Goal: Task Accomplishment & Management: Complete application form

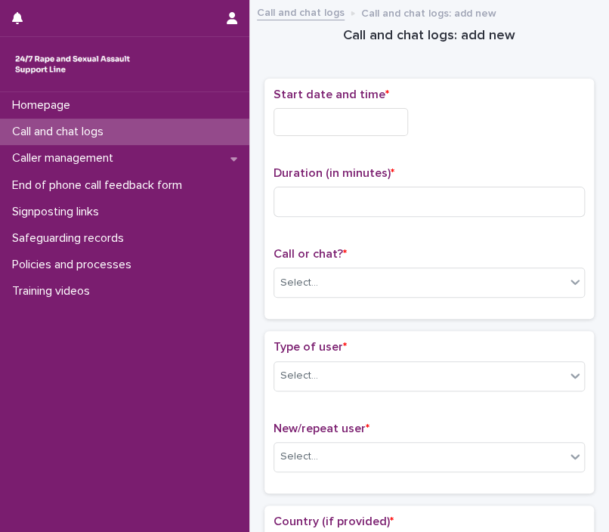
click at [356, 147] on div "Start date and time * Duration (in minutes) * Call or chat? * Select..." at bounding box center [428, 199] width 311 height 223
click at [322, 150] on div "Start date and time * Duration (in minutes) * Call or chat? * Select..." at bounding box center [428, 199] width 311 height 223
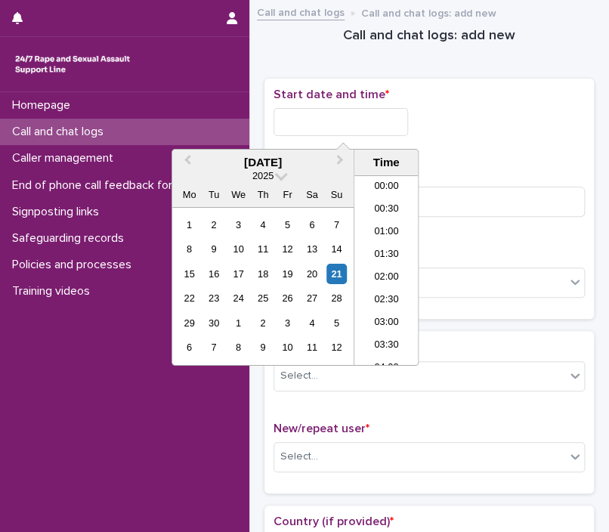
scroll to position [280, 0]
click at [357, 120] on input "text" at bounding box center [340, 122] width 134 height 28
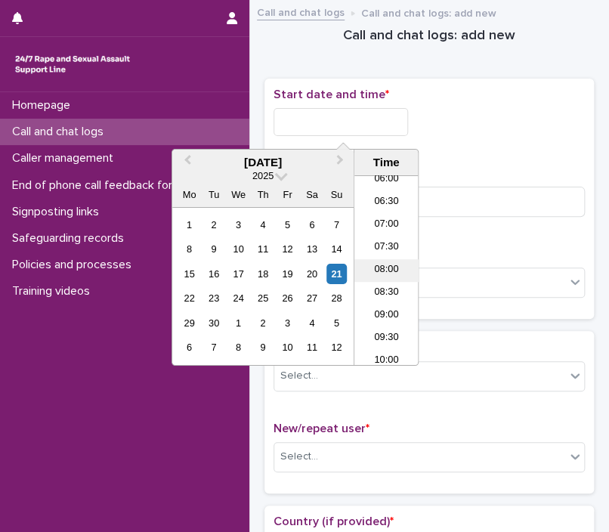
click at [387, 273] on li "08:00" at bounding box center [386, 270] width 64 height 23
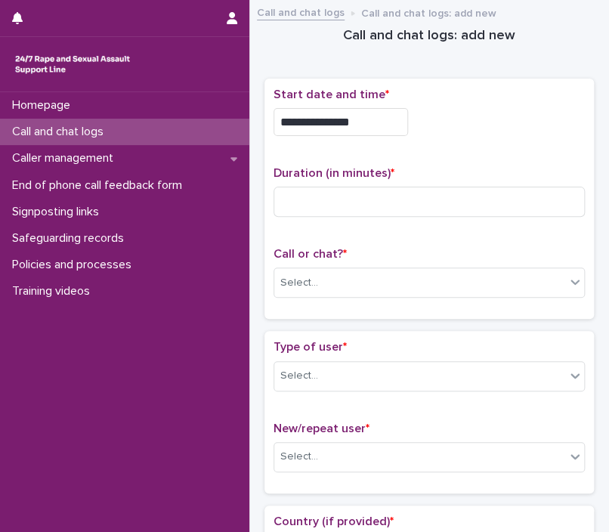
click at [363, 114] on input "**********" at bounding box center [340, 122] width 134 height 28
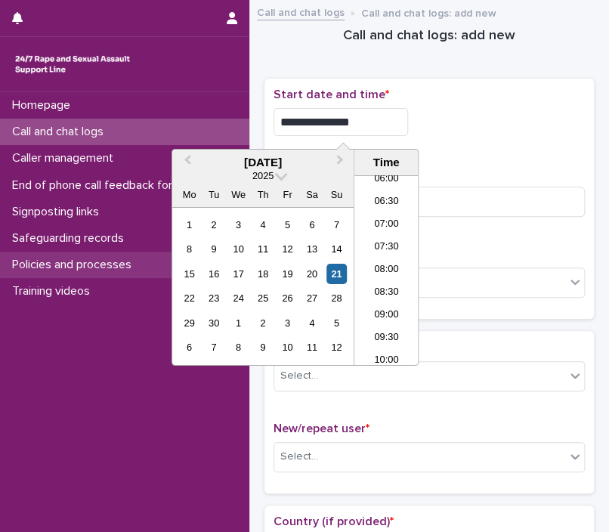
type input "**********"
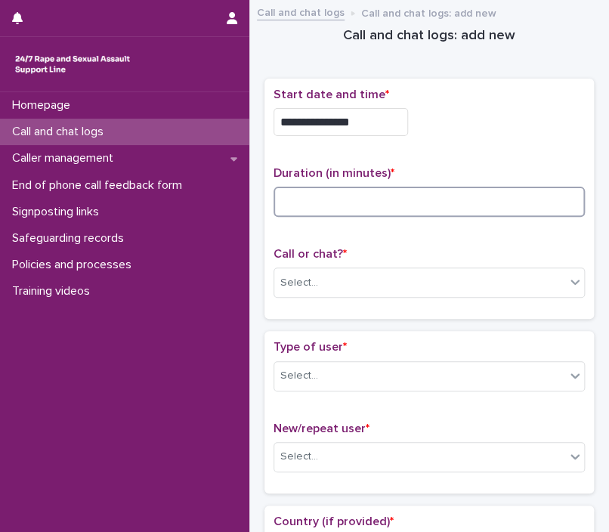
click at [425, 202] on input at bounding box center [428, 202] width 311 height 30
type input "*"
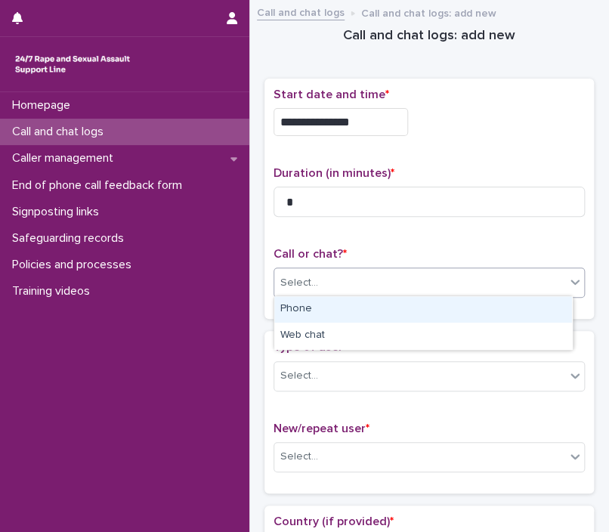
click at [387, 289] on div "Select..." at bounding box center [419, 282] width 291 height 25
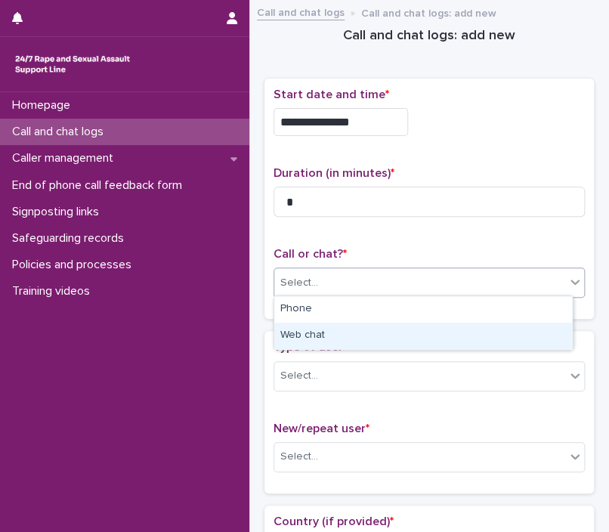
click at [373, 326] on div "Web chat" at bounding box center [423, 336] width 298 height 26
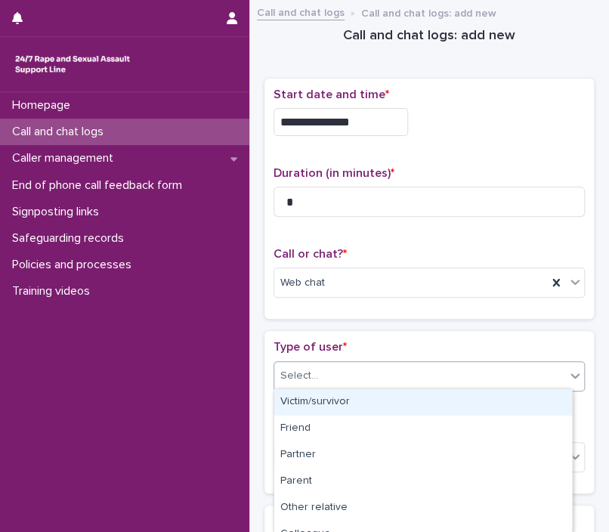
click at [360, 365] on div "Select..." at bounding box center [419, 375] width 291 height 25
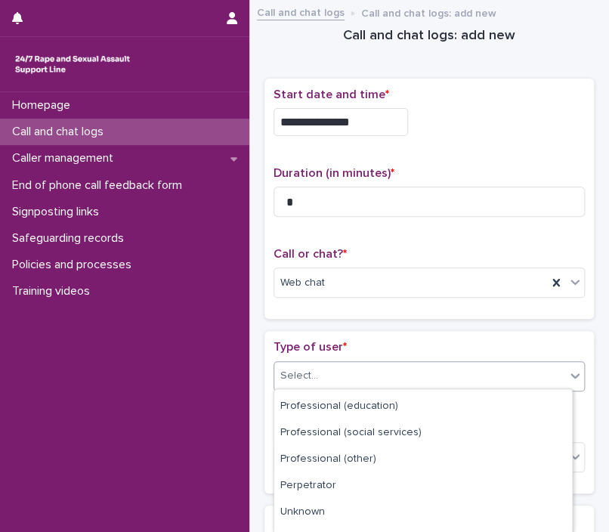
scroll to position [252, 0]
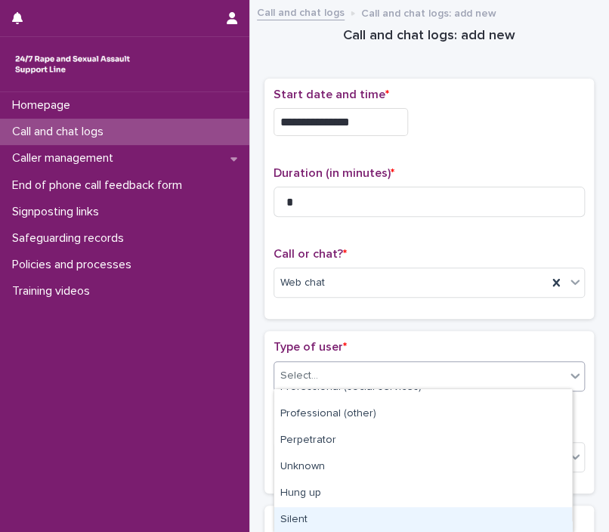
click at [470, 510] on div "Silent" at bounding box center [423, 520] width 298 height 26
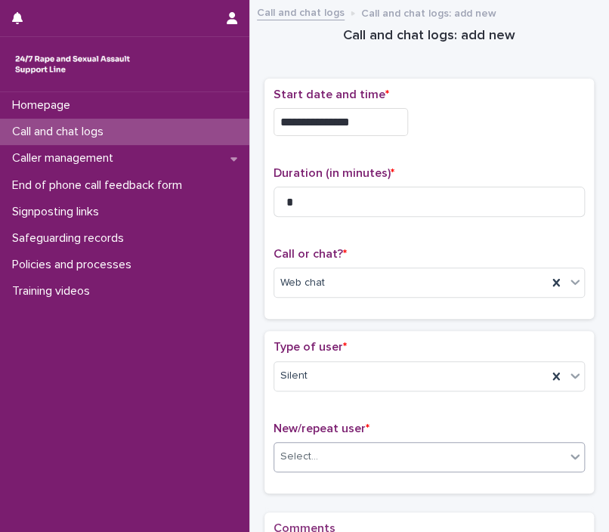
drag, startPoint x: 363, startPoint y: 432, endPoint x: 357, endPoint y: 445, distance: 14.2
click at [357, 445] on div "New/repeat user * Select..." at bounding box center [428, 453] width 311 height 63
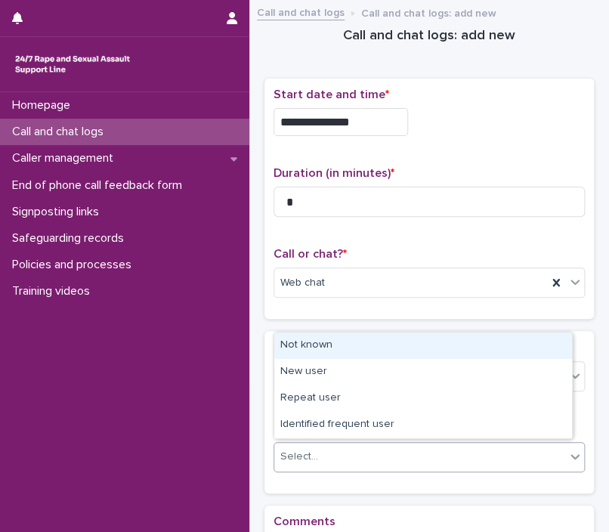
click at [357, 445] on div "Select..." at bounding box center [419, 456] width 291 height 25
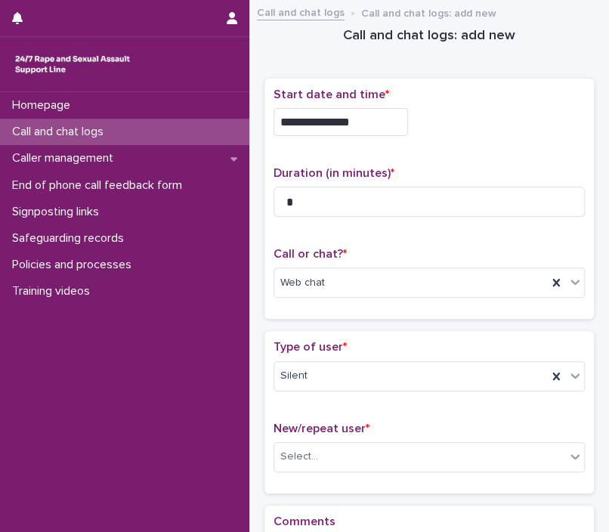
click at [293, 331] on div "Type of user * Silent New/repeat user * Select..." at bounding box center [428, 412] width 329 height 162
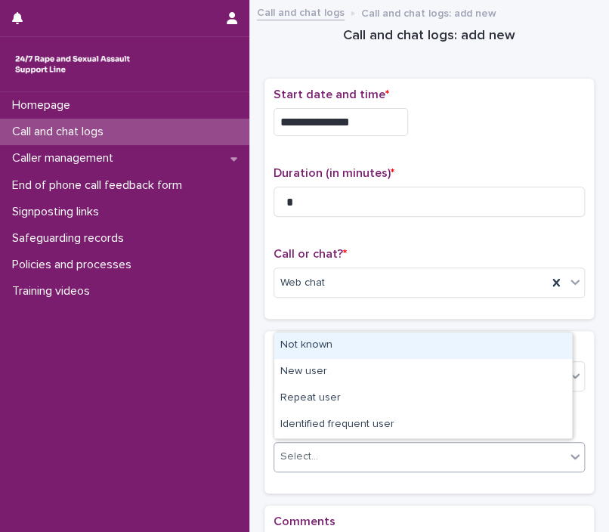
click at [339, 467] on div "Select..." at bounding box center [428, 457] width 311 height 30
click at [294, 335] on div "Not known" at bounding box center [423, 345] width 298 height 26
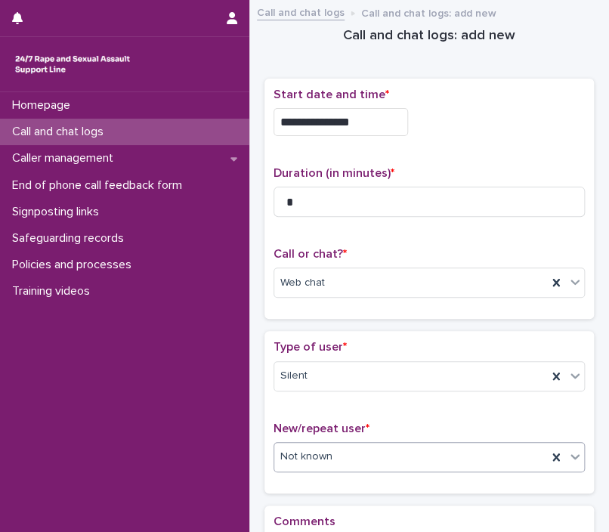
scroll to position [208, 0]
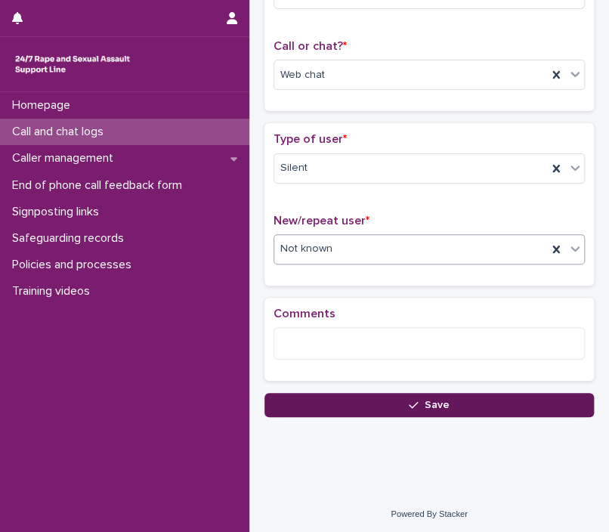
click at [387, 393] on button "Save" at bounding box center [428, 405] width 329 height 24
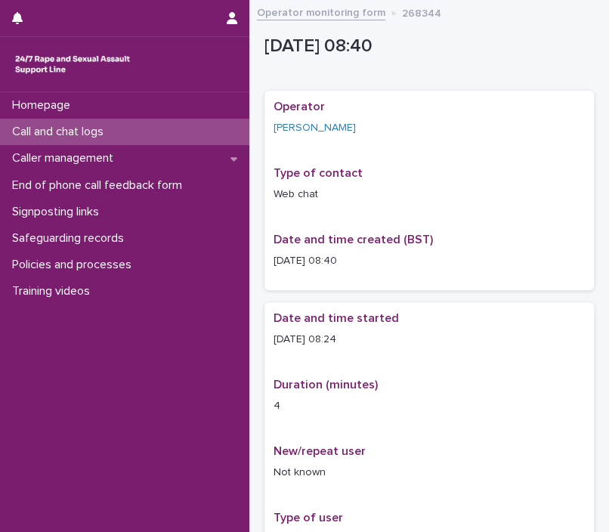
click at [342, 6] on link "Operator monitoring form" at bounding box center [321, 11] width 128 height 17
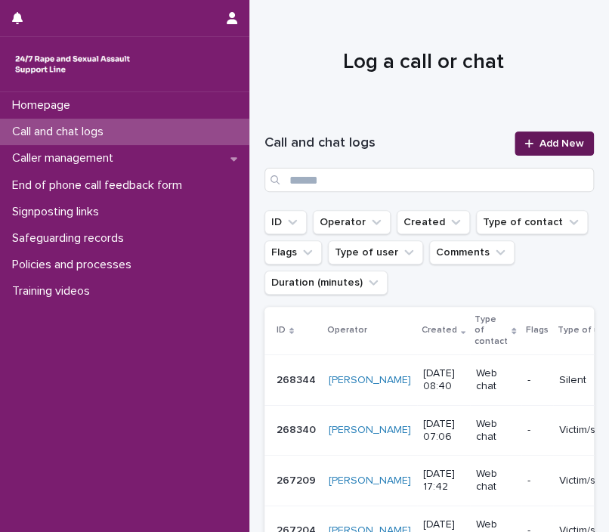
click at [551, 138] on span "Add New" at bounding box center [561, 143] width 45 height 11
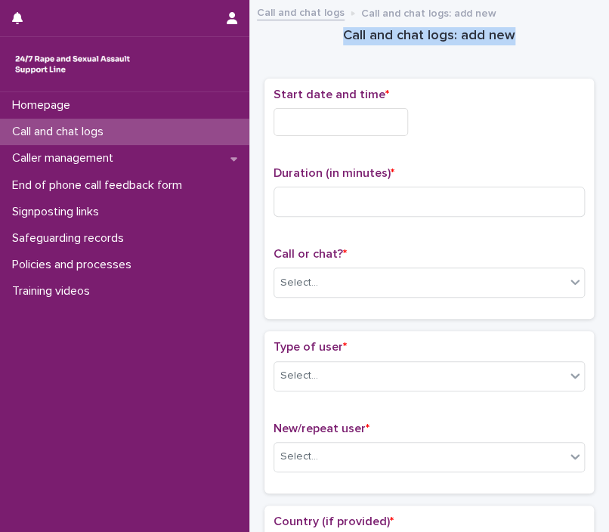
drag, startPoint x: 329, startPoint y: 42, endPoint x: 270, endPoint y: 51, distance: 59.6
click at [341, 128] on input "text" at bounding box center [340, 122] width 134 height 28
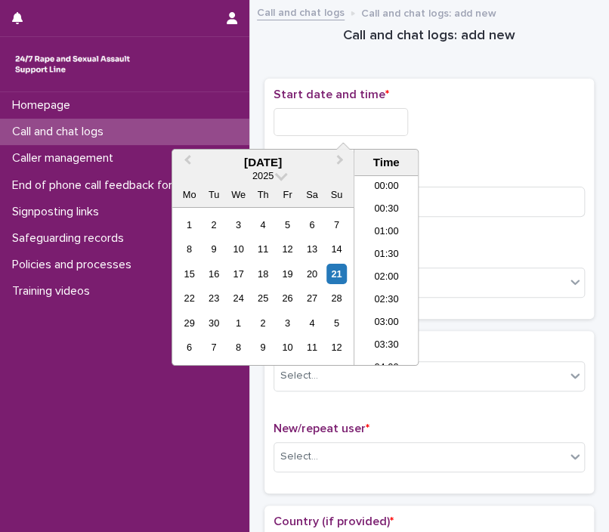
scroll to position [325, 0]
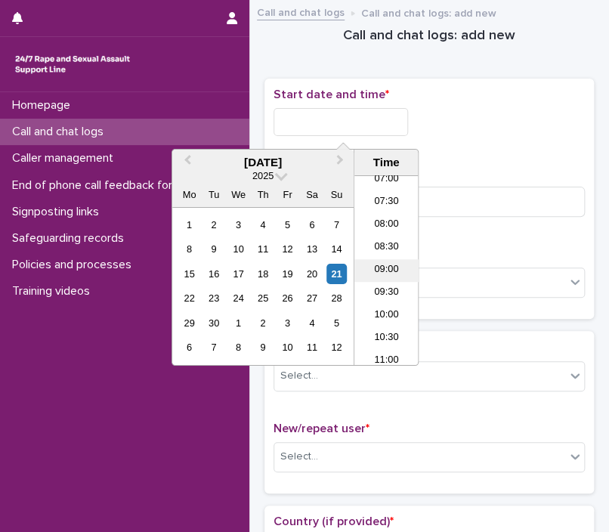
click at [378, 277] on li "09:00" at bounding box center [386, 270] width 64 height 23
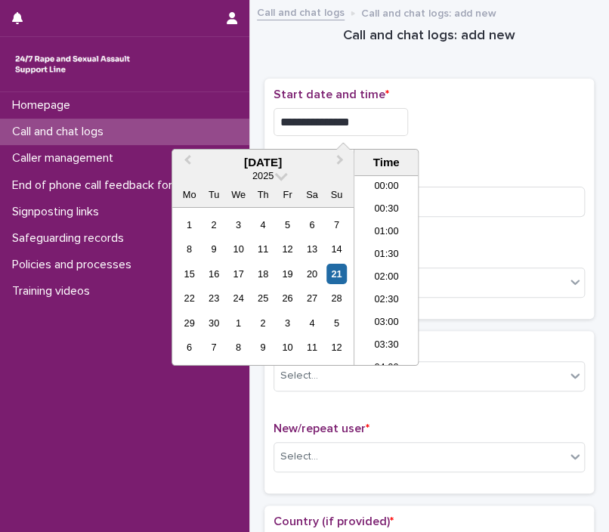
click at [393, 118] on input "**********" at bounding box center [340, 122] width 134 height 28
type input "**********"
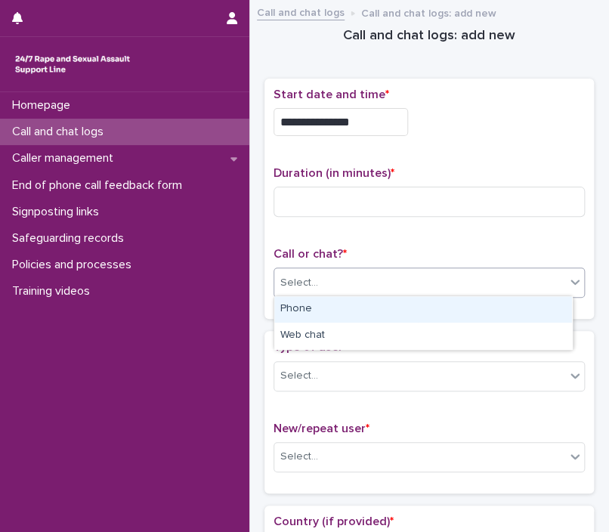
click at [501, 286] on div "Select..." at bounding box center [419, 282] width 291 height 25
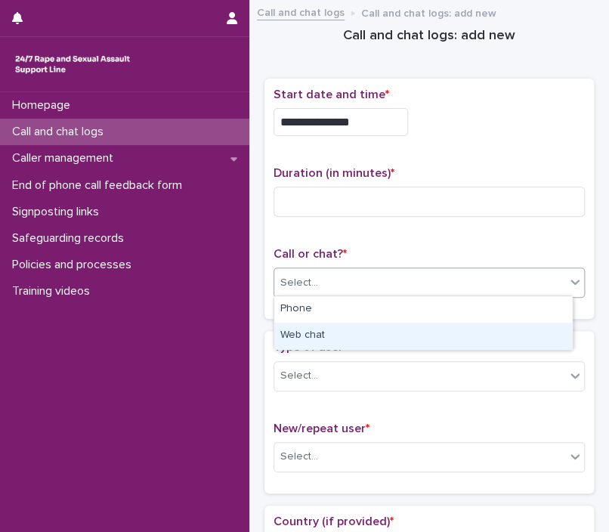
click at [475, 325] on div "Web chat" at bounding box center [423, 336] width 298 height 26
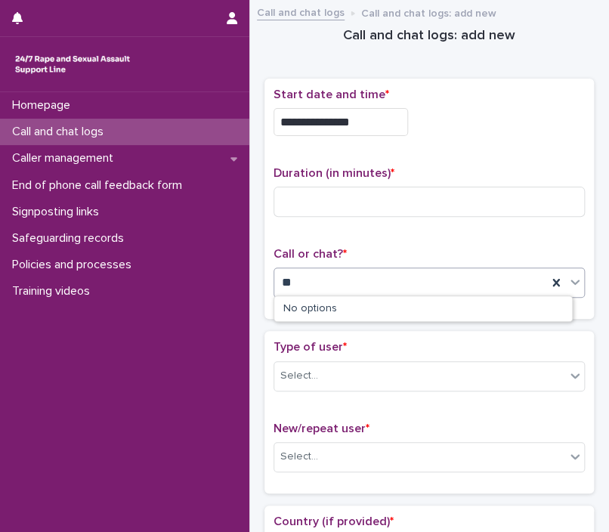
type input "**"
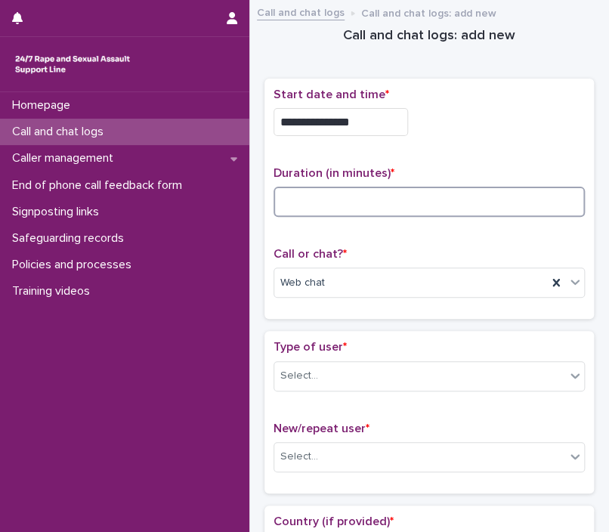
click at [300, 193] on input at bounding box center [428, 202] width 311 height 30
type input "*"
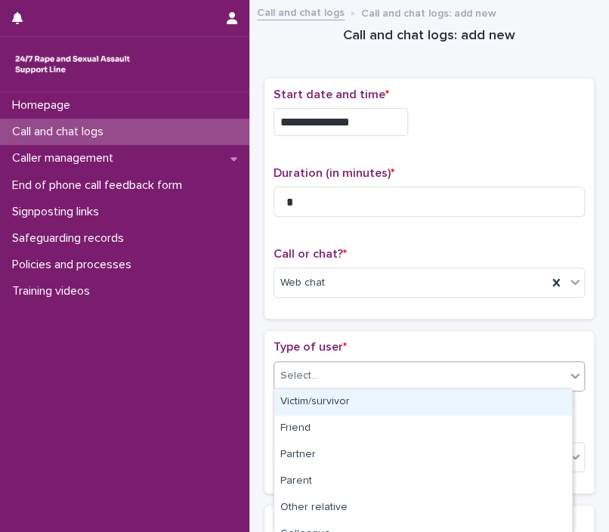
click at [379, 378] on div "Select..." at bounding box center [419, 375] width 291 height 25
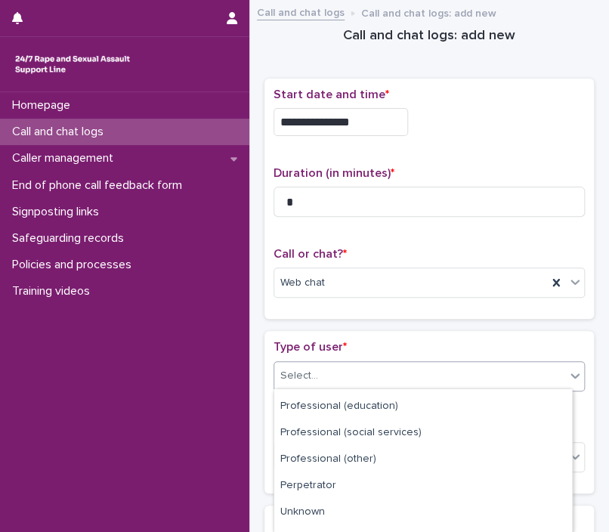
scroll to position [218, 0]
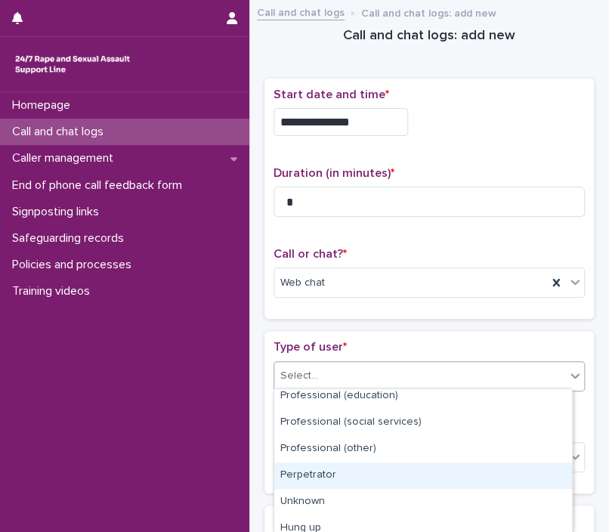
click at [524, 474] on div "Perpetrator" at bounding box center [423, 475] width 298 height 26
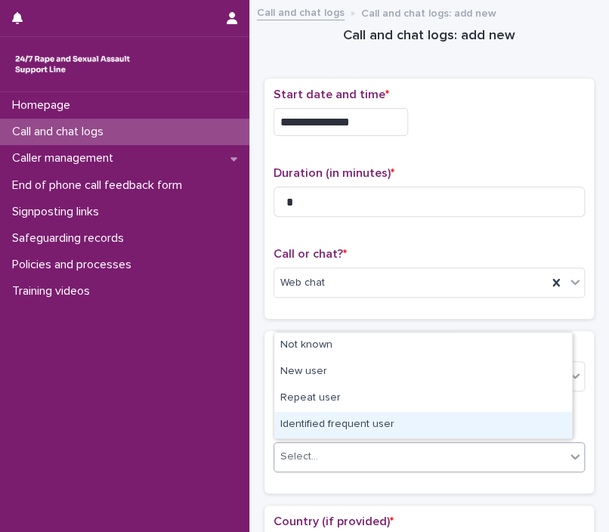
drag, startPoint x: 464, startPoint y: 444, endPoint x: 459, endPoint y: 420, distance: 24.7
click at [459, 420] on body "**********" at bounding box center [304, 266] width 609 height 532
click at [459, 420] on div "Identified frequent user" at bounding box center [423, 425] width 298 height 26
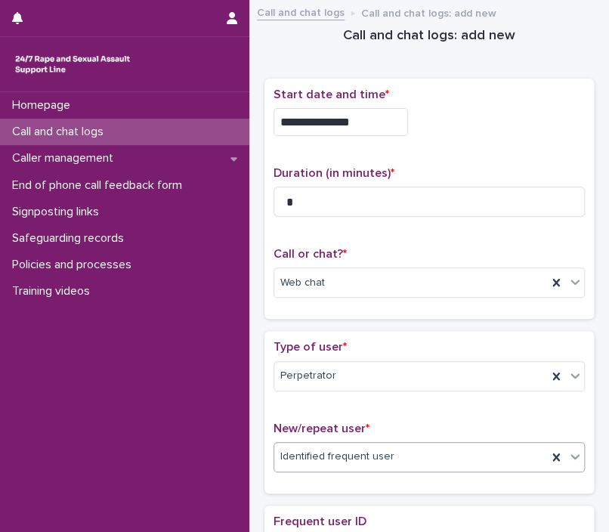
scroll to position [465, 0]
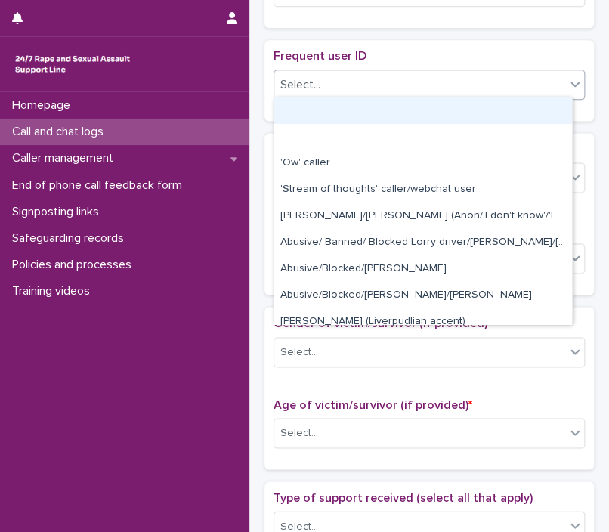
click at [471, 81] on div "Select..." at bounding box center [419, 85] width 291 height 25
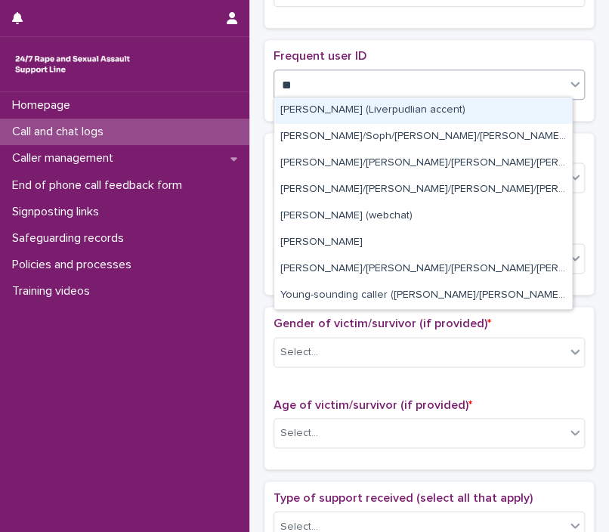
type input "***"
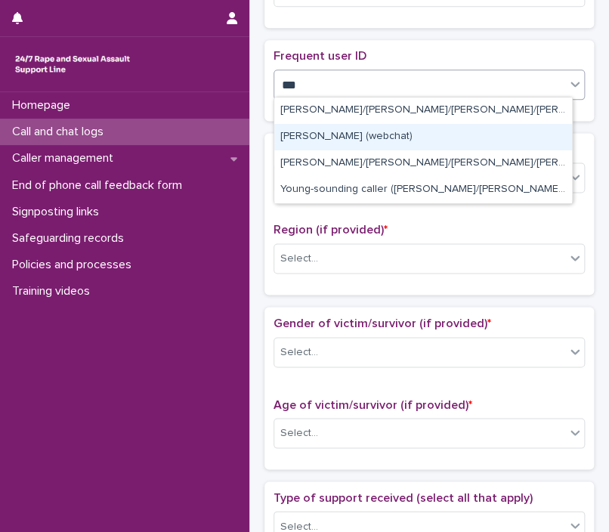
click at [369, 142] on div "[PERSON_NAME] (webchat)" at bounding box center [423, 137] width 298 height 26
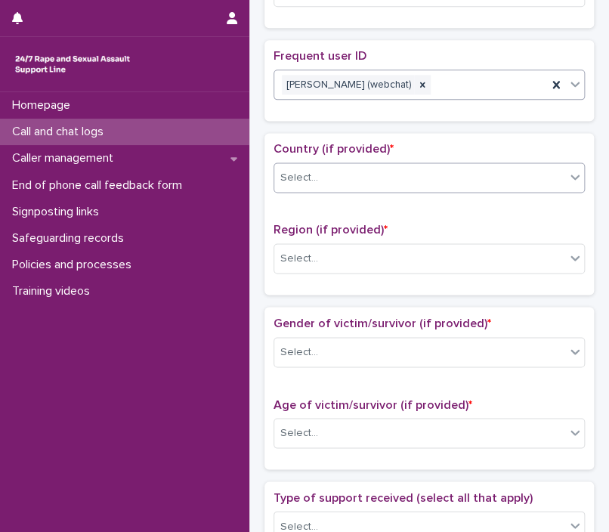
click at [354, 184] on div "Select..." at bounding box center [419, 177] width 291 height 25
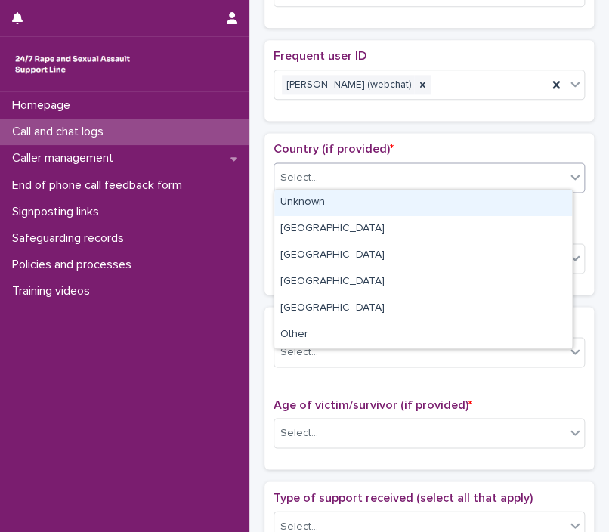
click at [351, 196] on div "Unknown" at bounding box center [423, 203] width 298 height 26
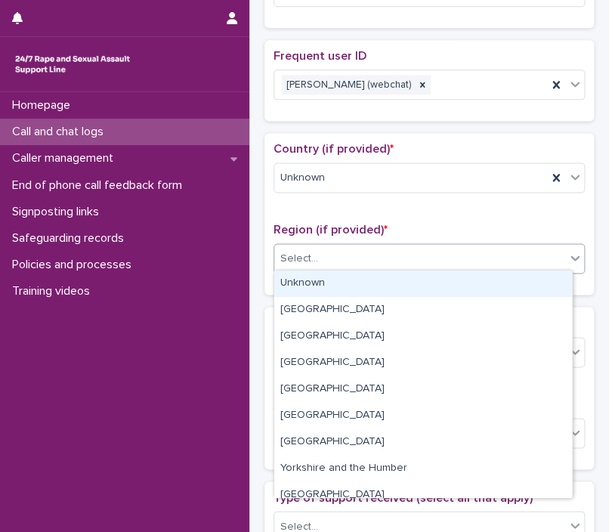
click at [332, 265] on div "Select..." at bounding box center [419, 258] width 291 height 25
click at [329, 285] on div "Unknown" at bounding box center [423, 283] width 298 height 26
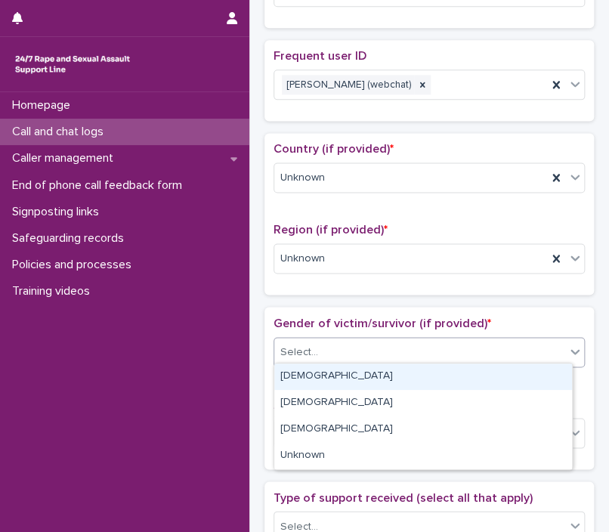
click at [320, 348] on input "text" at bounding box center [321, 351] width 2 height 14
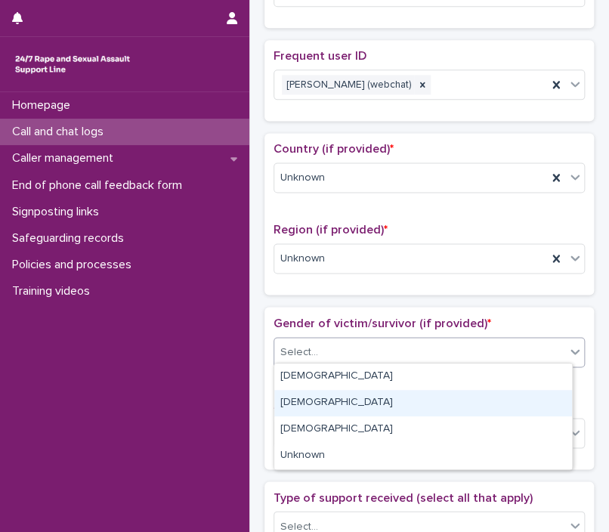
click at [323, 390] on div "Male" at bounding box center [423, 403] width 298 height 26
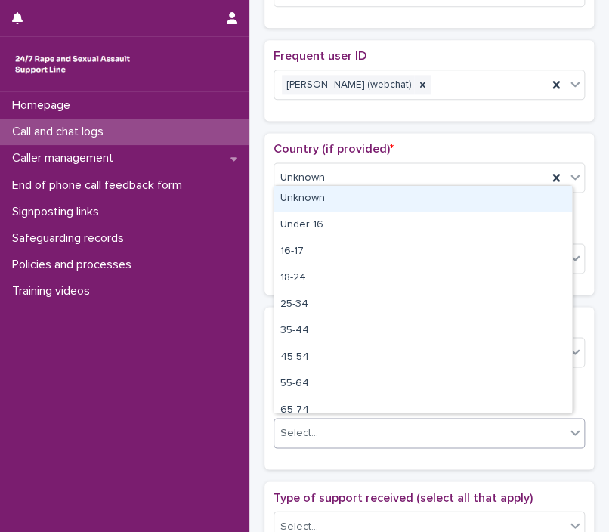
drag, startPoint x: 318, startPoint y: 431, endPoint x: 399, endPoint y: 157, distance: 285.9
click at [399, 157] on div "**********" at bounding box center [428, 378] width 329 height 1530
click at [397, 193] on div "Unknown" at bounding box center [423, 199] width 298 height 26
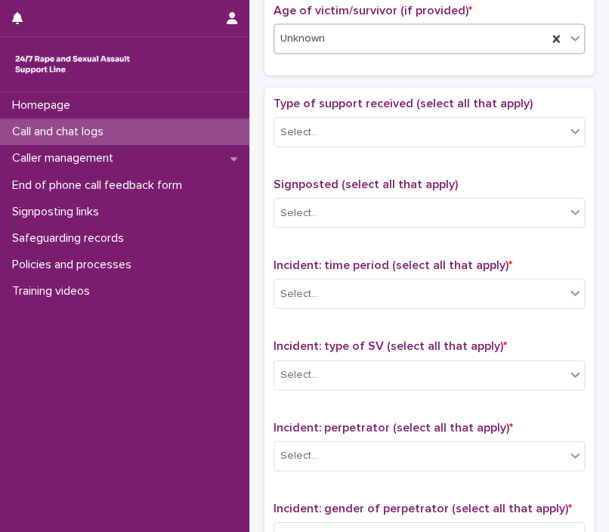
scroll to position [916, 0]
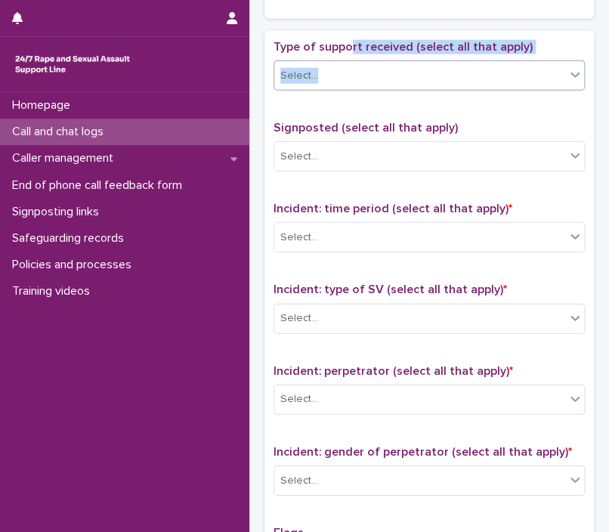
drag, startPoint x: 349, startPoint y: 52, endPoint x: 340, endPoint y: 69, distance: 18.9
click at [340, 69] on div "Type of support received (select all that apply) Select..." at bounding box center [428, 71] width 311 height 63
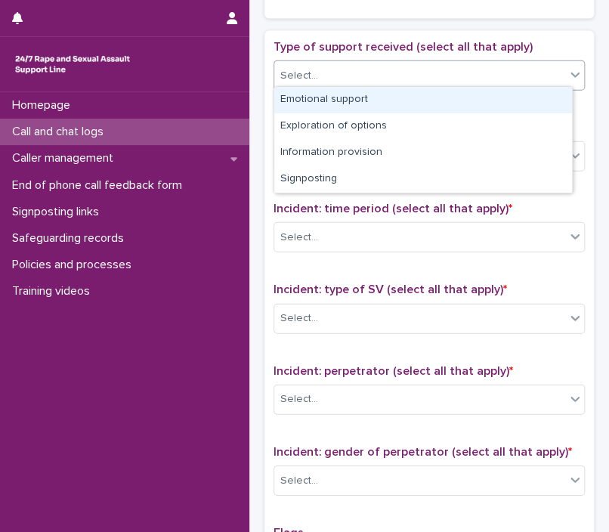
click at [340, 69] on div "Select..." at bounding box center [419, 75] width 291 height 25
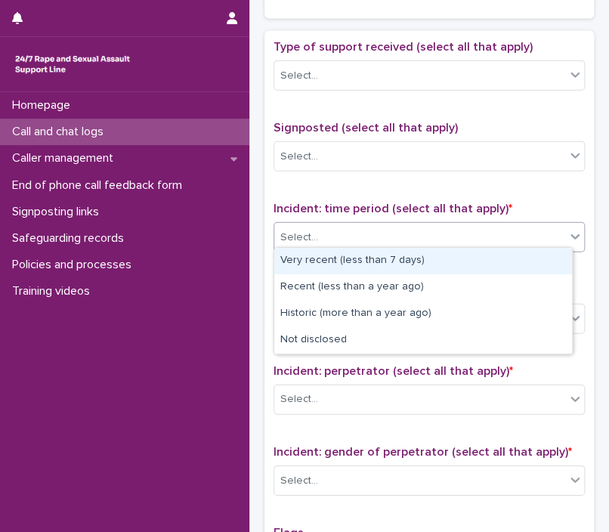
click at [446, 231] on div "Select..." at bounding box center [419, 237] width 291 height 25
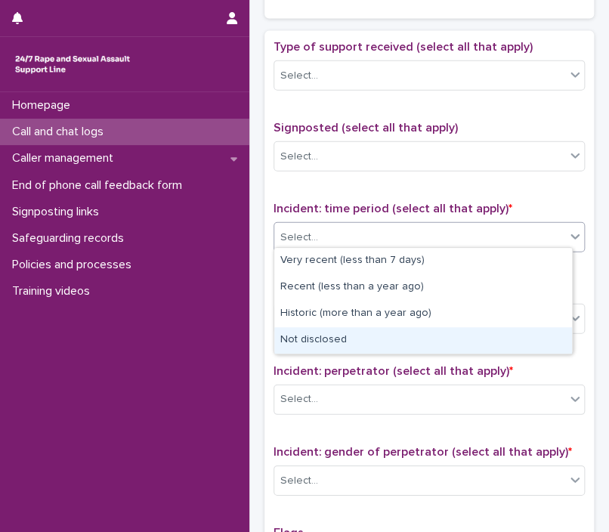
drag, startPoint x: 371, startPoint y: 341, endPoint x: 363, endPoint y: 345, distance: 9.5
click at [363, 345] on div "Not disclosed" at bounding box center [423, 340] width 298 height 26
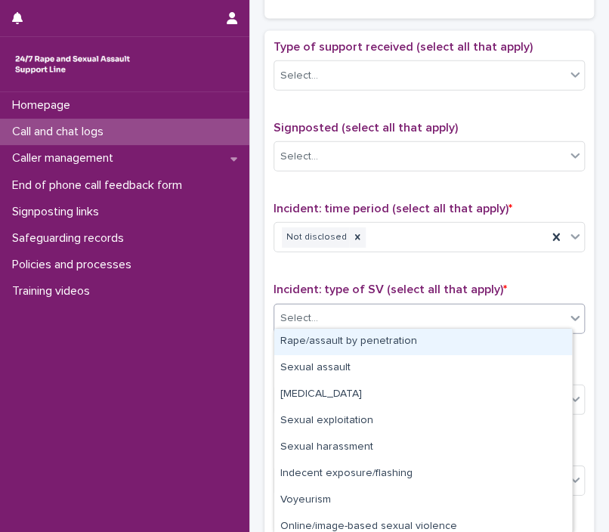
click at [358, 308] on div "Select..." at bounding box center [419, 318] width 291 height 25
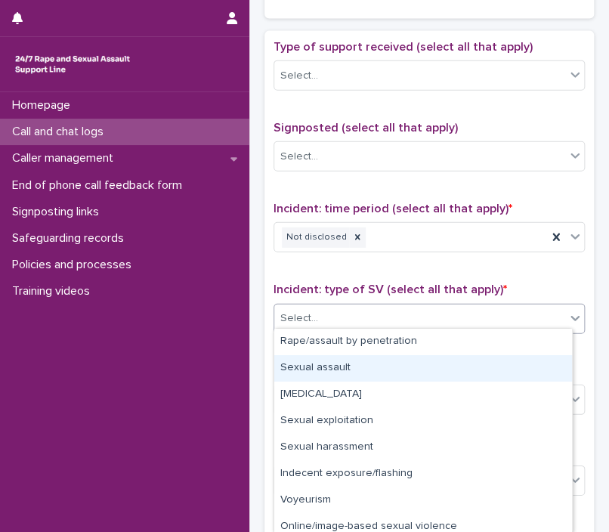
scroll to position [60, 0]
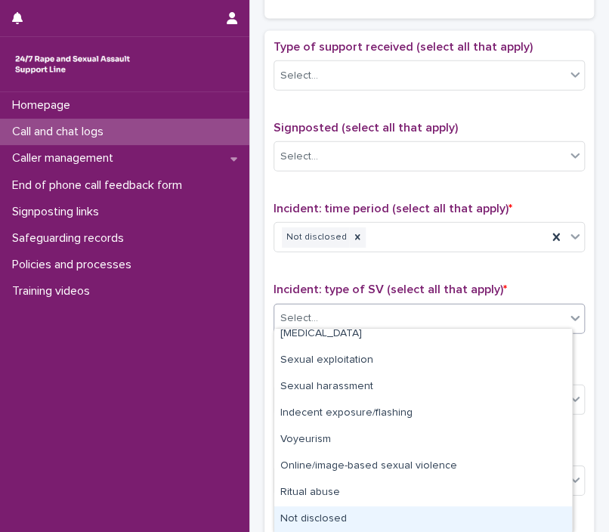
click at [519, 518] on div "Not disclosed" at bounding box center [423, 519] width 298 height 26
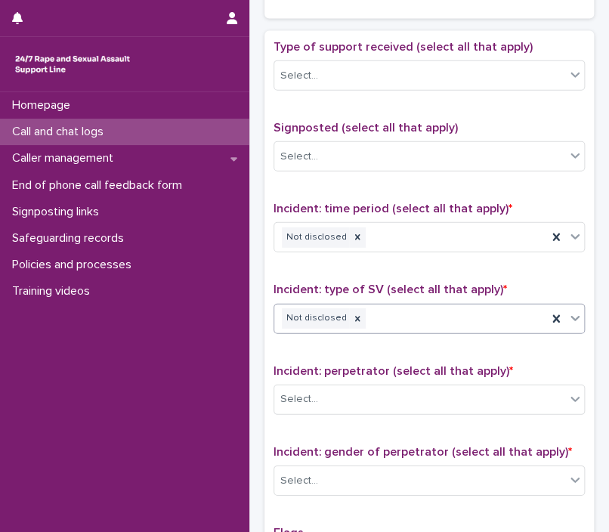
scroll to position [1200, 0]
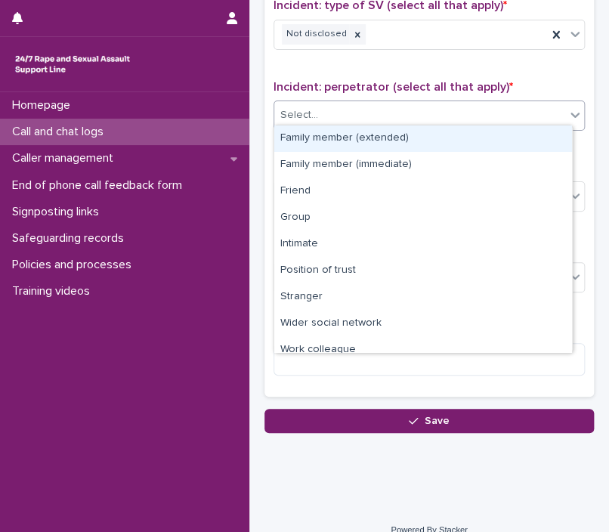
click at [403, 100] on div "Select..." at bounding box center [428, 115] width 311 height 30
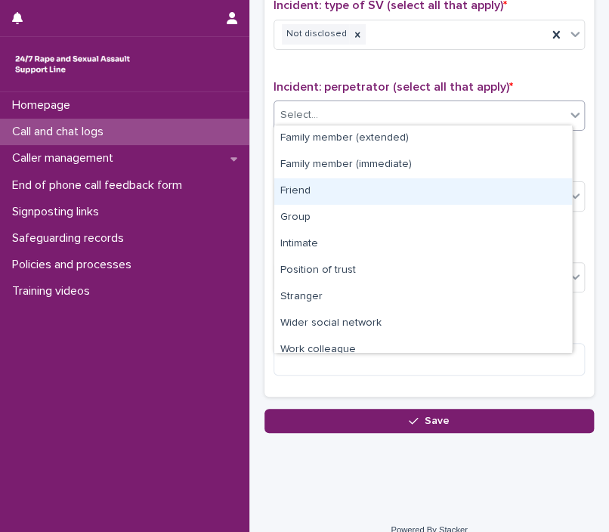
scroll to position [63, 0]
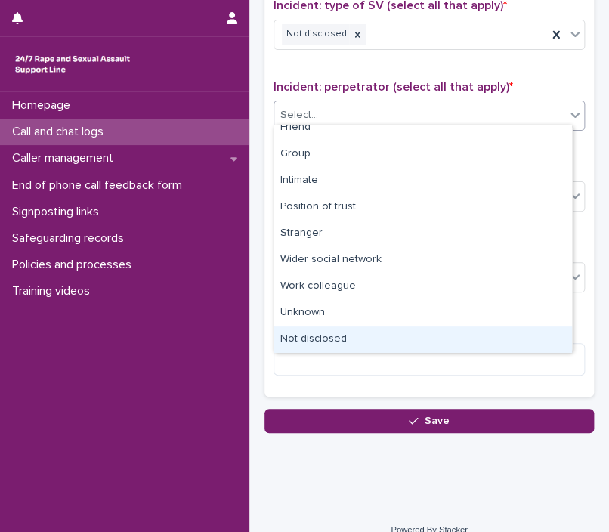
click at [511, 341] on div "Not disclosed" at bounding box center [423, 339] width 298 height 26
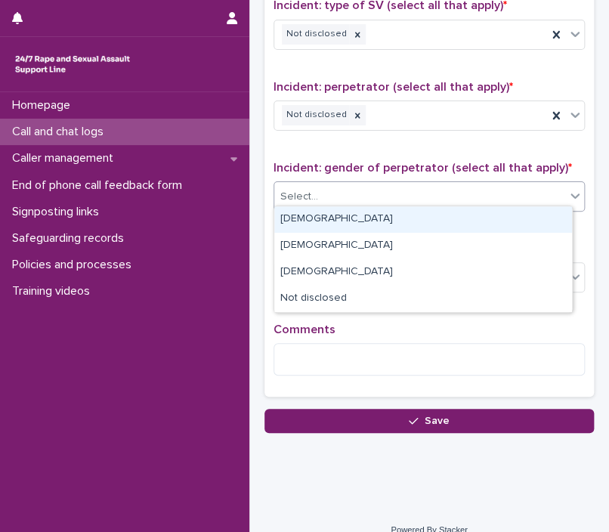
click at [417, 184] on div "Select..." at bounding box center [419, 196] width 291 height 25
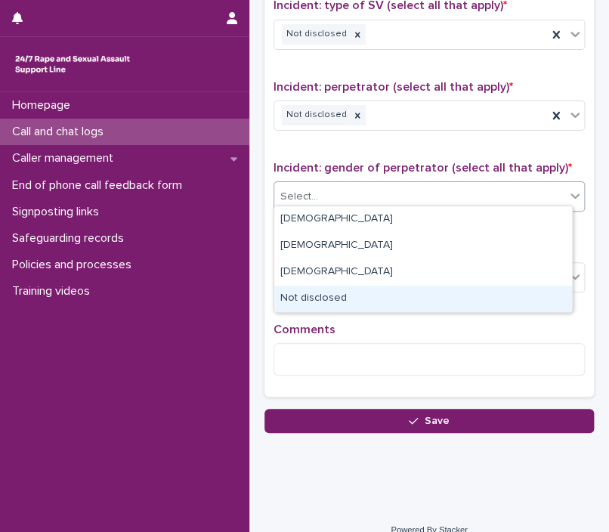
click at [369, 287] on div "Not disclosed" at bounding box center [423, 299] width 298 height 26
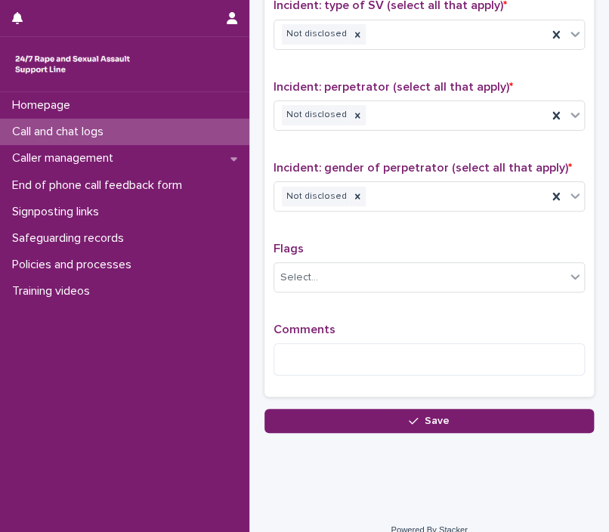
click at [354, 286] on div "Flags Select..." at bounding box center [428, 273] width 311 height 63
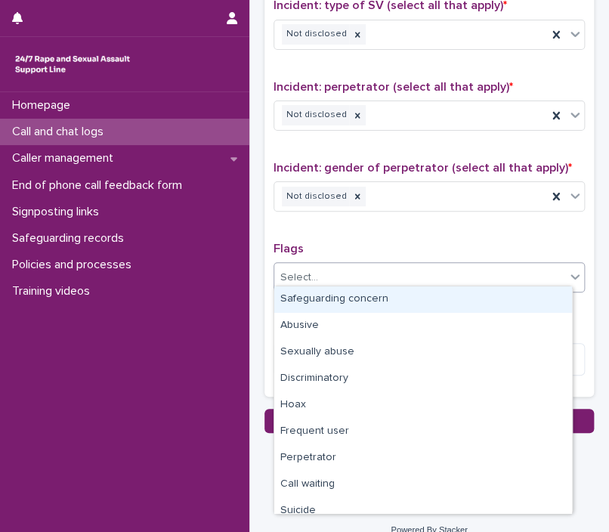
click at [354, 276] on div "Select..." at bounding box center [419, 277] width 291 height 25
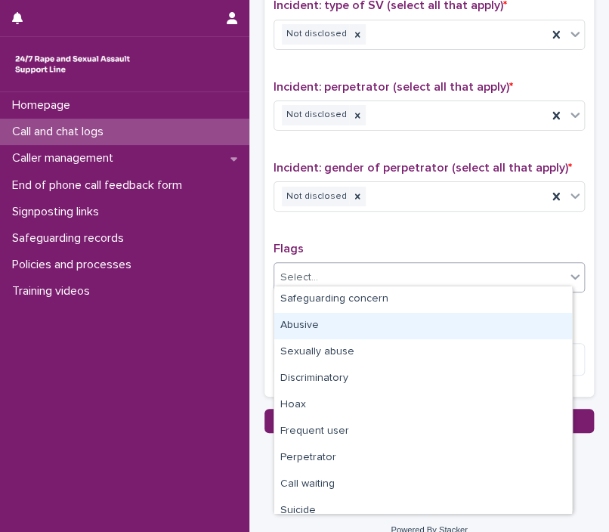
click at [338, 330] on div "Abusive" at bounding box center [423, 326] width 298 height 26
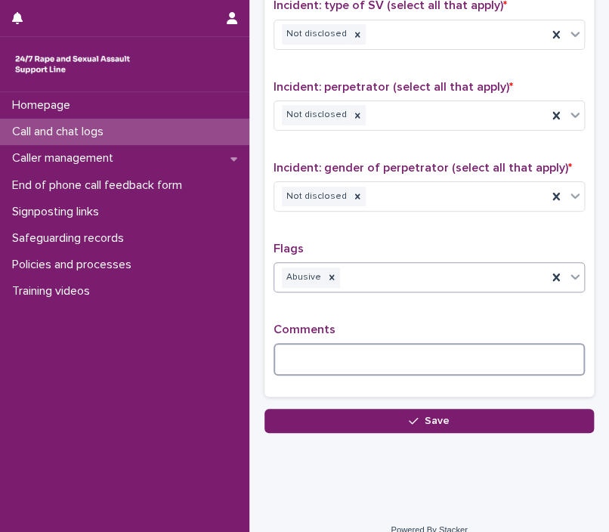
click at [348, 351] on textarea at bounding box center [428, 359] width 311 height 32
paste textarea "**********"
click at [291, 353] on textarea "**********" at bounding box center [422, 359] width 299 height 32
type textarea "**********"
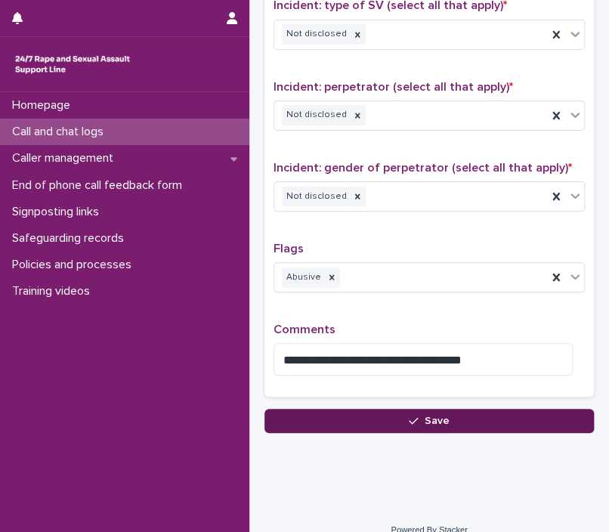
click at [453, 416] on button "Save" at bounding box center [428, 421] width 329 height 24
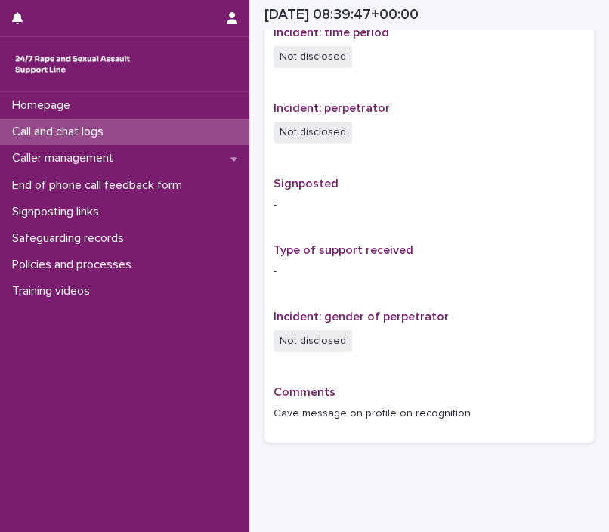
scroll to position [976, 0]
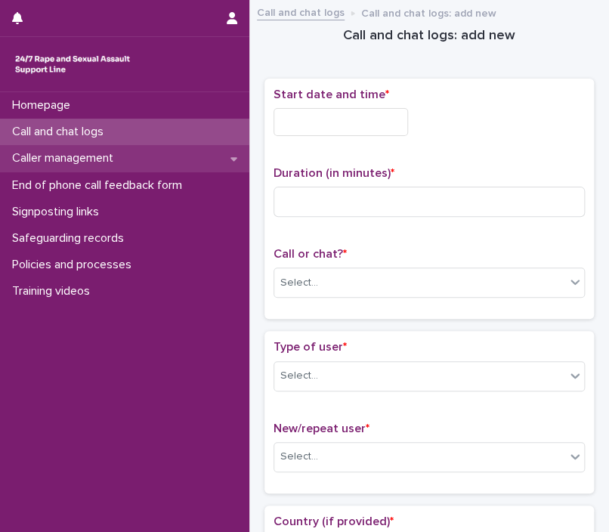
click at [196, 166] on div "Caller management" at bounding box center [124, 158] width 249 height 26
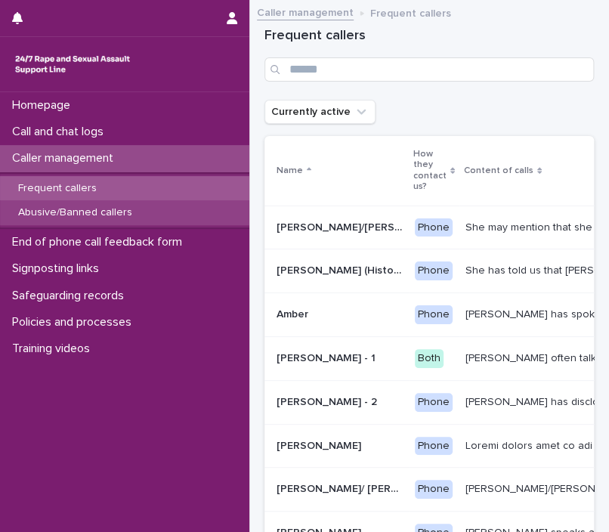
click at [173, 214] on div "Abusive/Banned callers" at bounding box center [124, 212] width 249 height 25
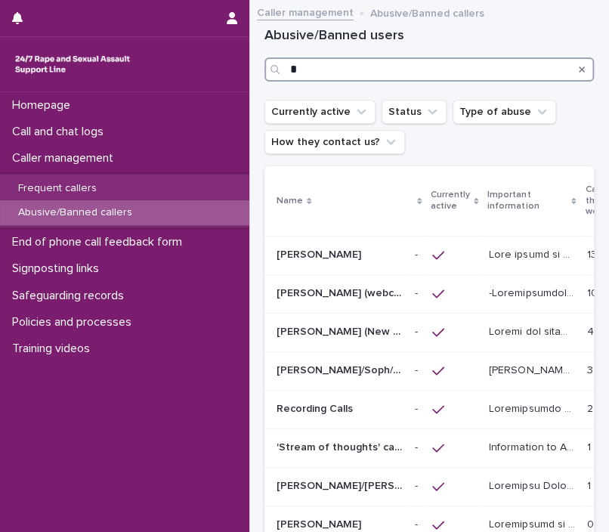
click at [391, 63] on input "*" at bounding box center [428, 69] width 329 height 24
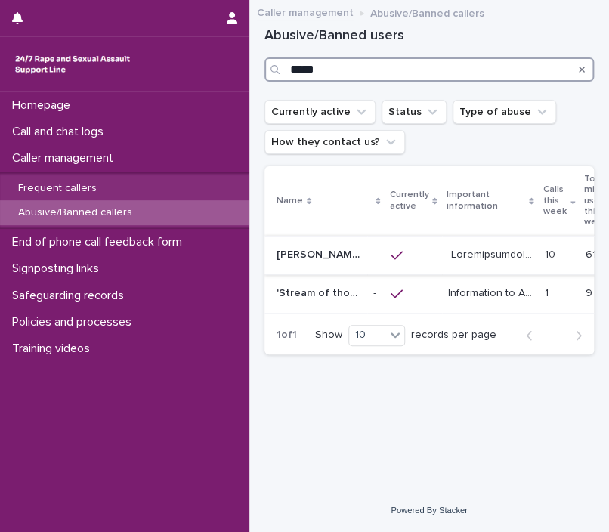
type input "*****"
click at [333, 252] on p "[PERSON_NAME] (webchat)" at bounding box center [321, 254] width 88 height 16
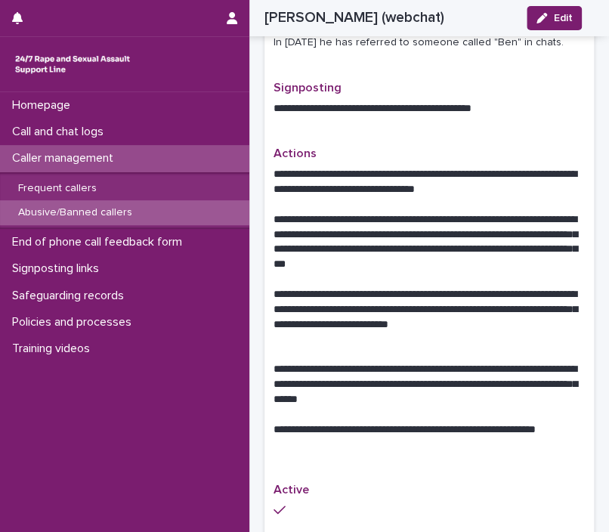
scroll to position [1065, 0]
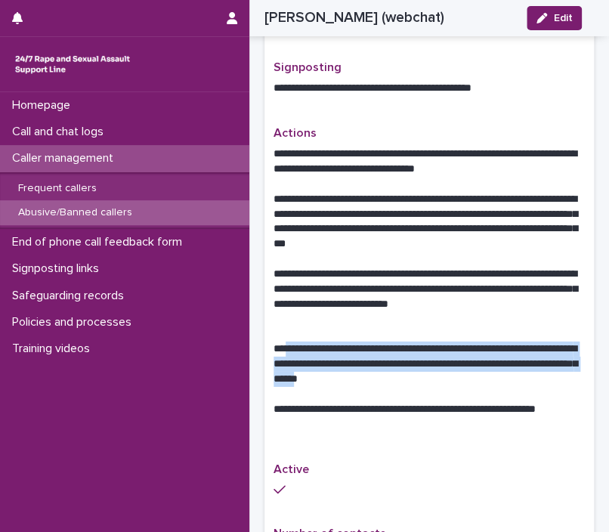
drag, startPoint x: 280, startPoint y: 311, endPoint x: 454, endPoint y: 341, distance: 177.2
click at [454, 341] on p "**********" at bounding box center [422, 363] width 299 height 45
copy p "**********"
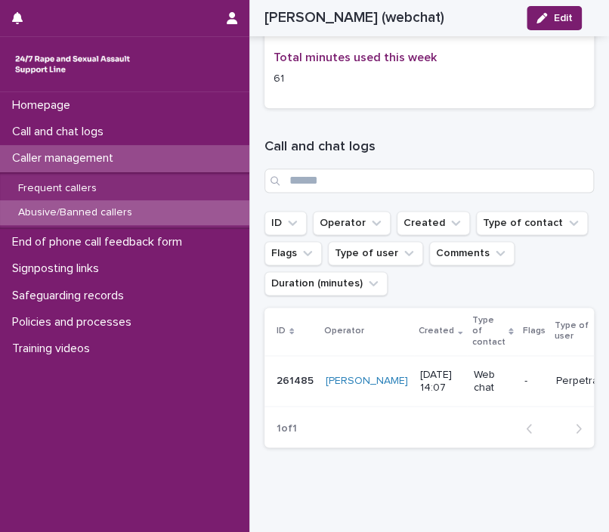
scroll to position [1906, 0]
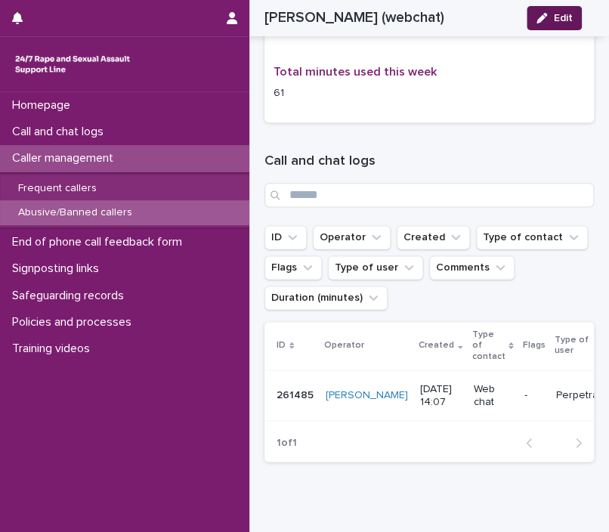
click at [568, 29] on button "Edit" at bounding box center [554, 18] width 55 height 24
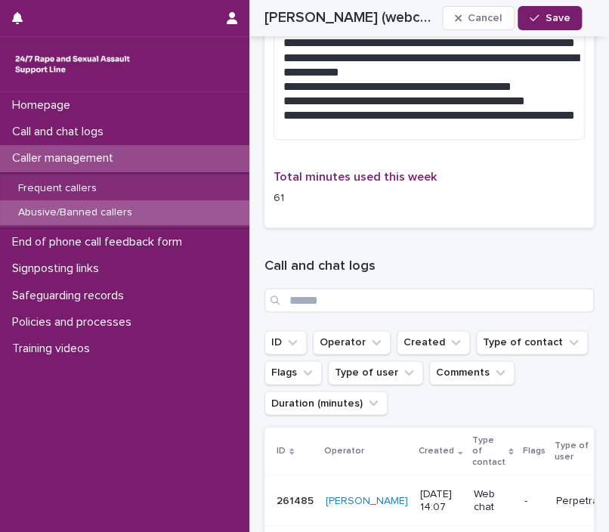
scroll to position [1905, 0]
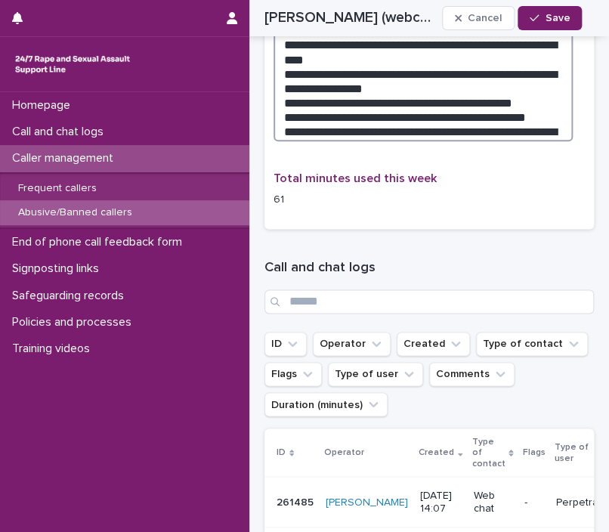
click at [337, 94] on textarea "**********" at bounding box center [422, 56] width 299 height 172
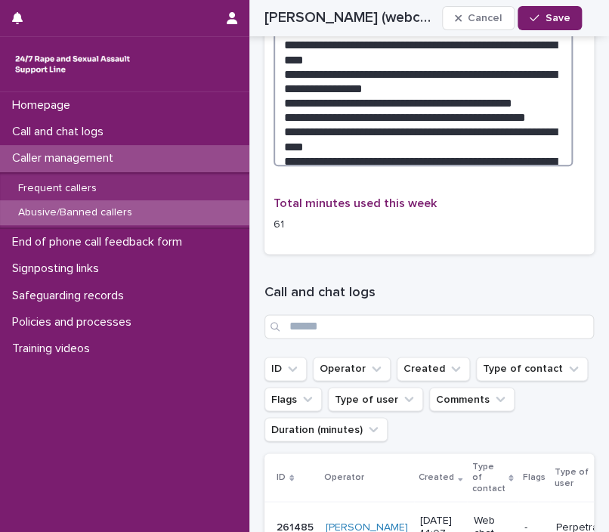
drag, startPoint x: 394, startPoint y: 114, endPoint x: 419, endPoint y: 98, distance: 29.6
click at [419, 98] on textarea "**********" at bounding box center [422, 68] width 299 height 197
click at [489, 106] on textarea "**********" at bounding box center [422, 68] width 299 height 197
drag, startPoint x: 417, startPoint y: 102, endPoint x: 438, endPoint y: 128, distance: 33.3
click at [438, 128] on textarea "**********" at bounding box center [422, 68] width 299 height 197
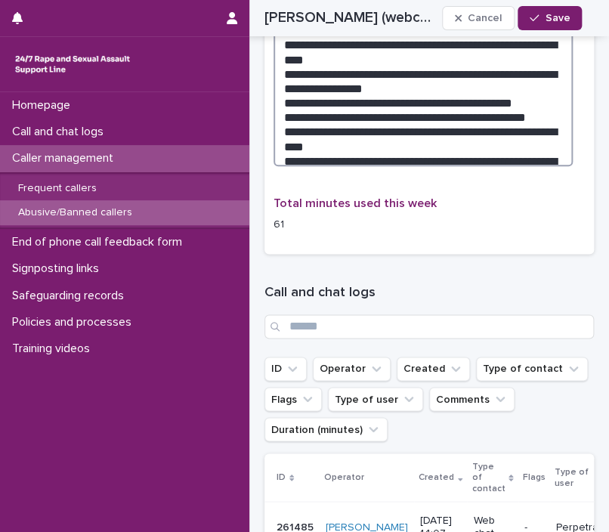
type textarea "**********"
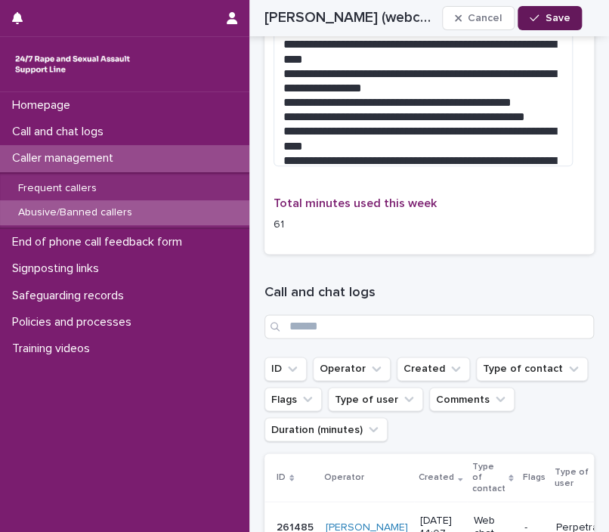
click at [562, 27] on button "Save" at bounding box center [550, 18] width 64 height 24
